Goal: Information Seeking & Learning: Learn about a topic

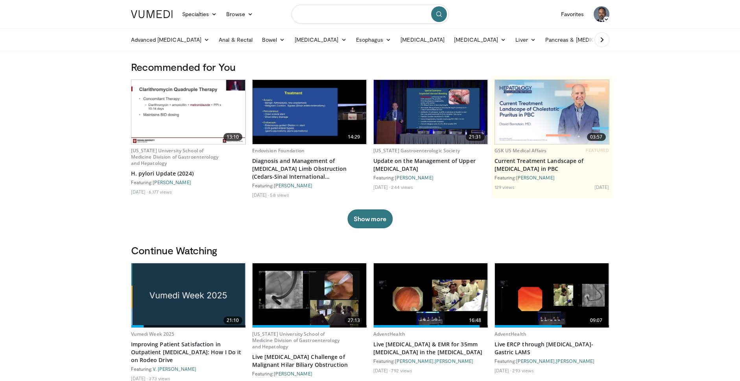
click at [331, 13] on input "Search topics, interventions" at bounding box center [370, 14] width 157 height 19
type input "***"
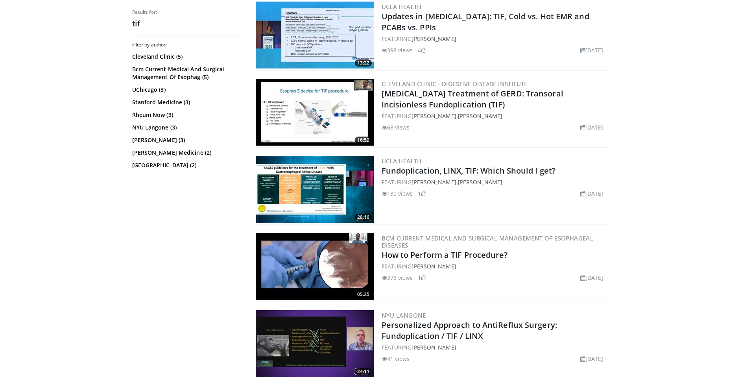
scroll to position [242, 0]
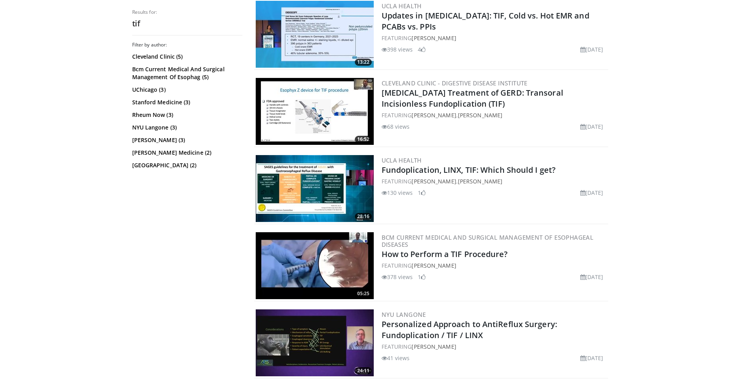
click at [320, 122] on img at bounding box center [315, 111] width 118 height 67
click at [308, 273] on img at bounding box center [315, 265] width 118 height 67
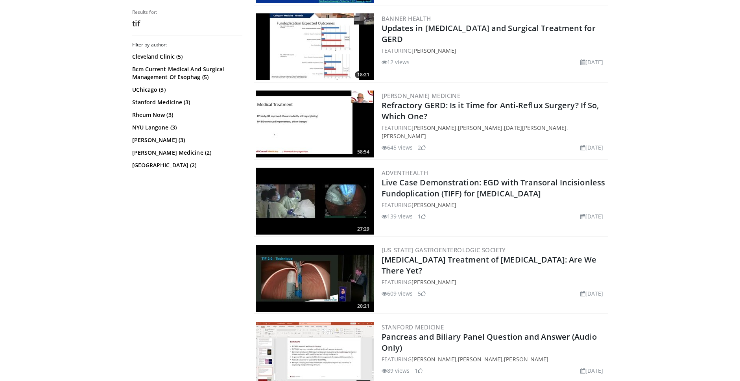
scroll to position [1540, 0]
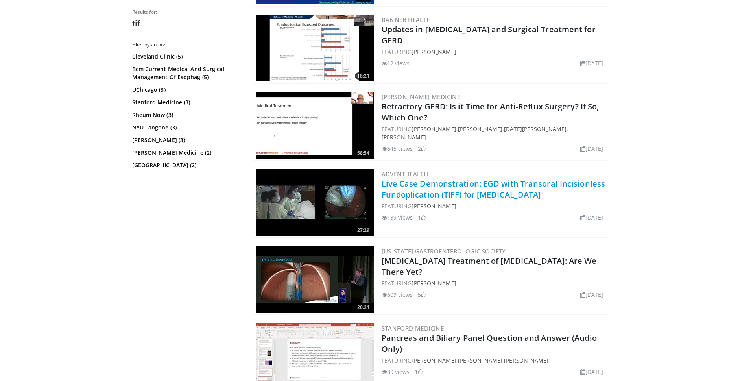
click at [428, 194] on link "Live Case Demonstration: EGD with Transoral Incisionless Fundoplication (TIFF) …" at bounding box center [494, 189] width 224 height 22
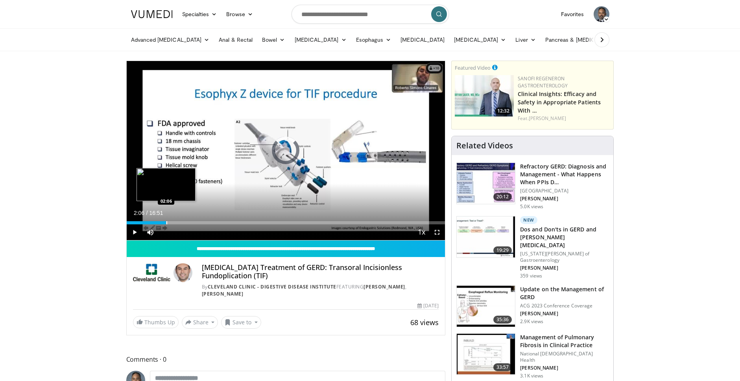
click at [166, 222] on div "Progress Bar" at bounding box center [166, 222] width 1 height 3
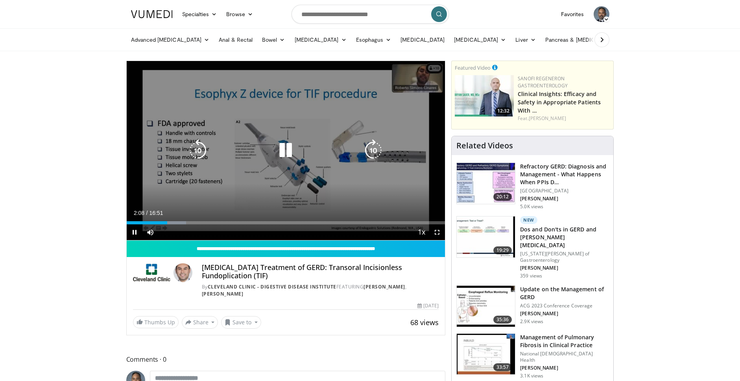
click at [194, 222] on div "Loaded : 18.76% 02:09 03:38" at bounding box center [286, 222] width 319 height 3
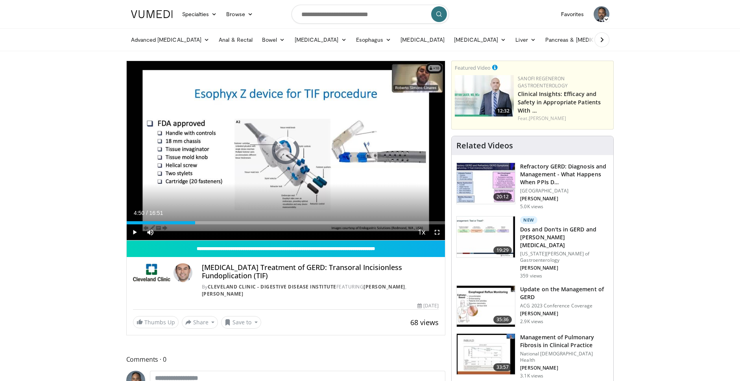
click at [218, 222] on div "Progress Bar" at bounding box center [218, 222] width 1 height 3
click at [241, 224] on div "Current Time 4:51 / Duration 16:51 Pause Skip Backward Skip Forward Mute Loaded…" at bounding box center [286, 232] width 319 height 16
click at [258, 224] on div "Progress Bar" at bounding box center [258, 222] width 1 height 3
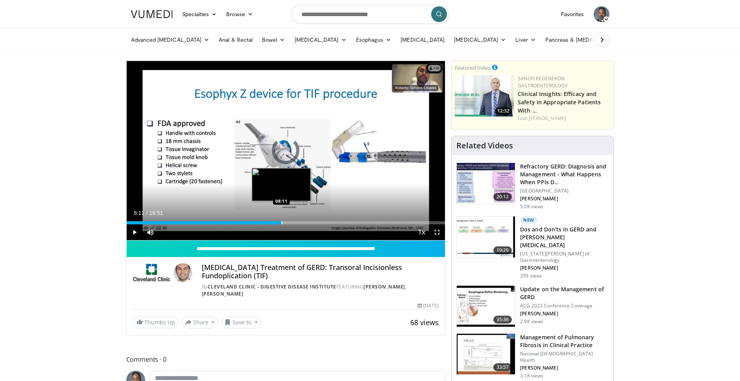
click at [282, 223] on div "Progress Bar" at bounding box center [282, 222] width 1 height 3
click at [291, 223] on div "Progress Bar" at bounding box center [291, 222] width 1 height 3
click at [297, 223] on div "Progress Bar" at bounding box center [297, 222] width 1 height 3
click at [134, 231] on span "Video Player" at bounding box center [135, 232] width 16 height 16
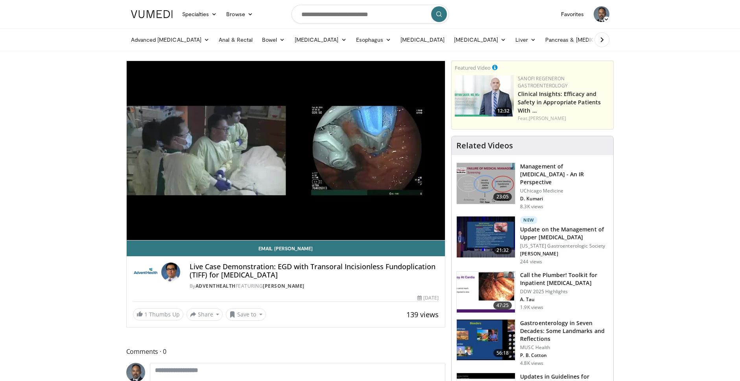
click at [136, 233] on div "10 seconds Tap to unmute" at bounding box center [286, 150] width 319 height 179
